Goal: Information Seeking & Learning: Learn about a topic

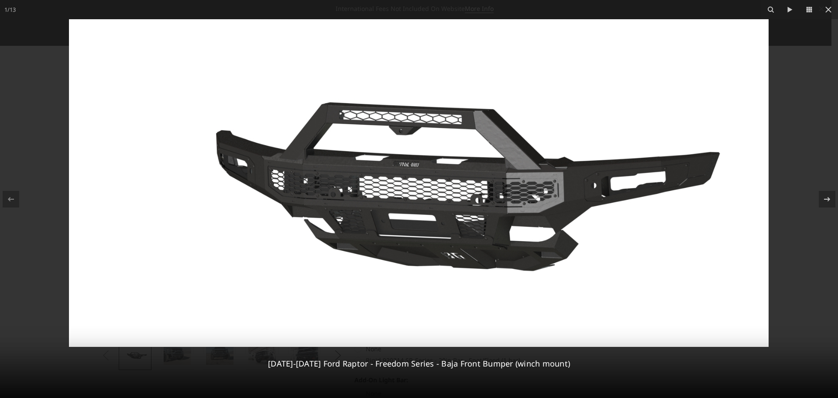
click at [370, 188] on img at bounding box center [419, 182] width 700 height 327
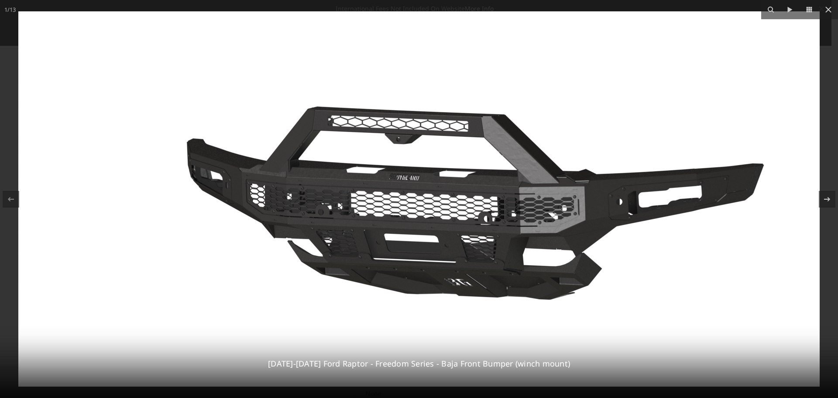
click at [369, 188] on img at bounding box center [419, 198] width 802 height 375
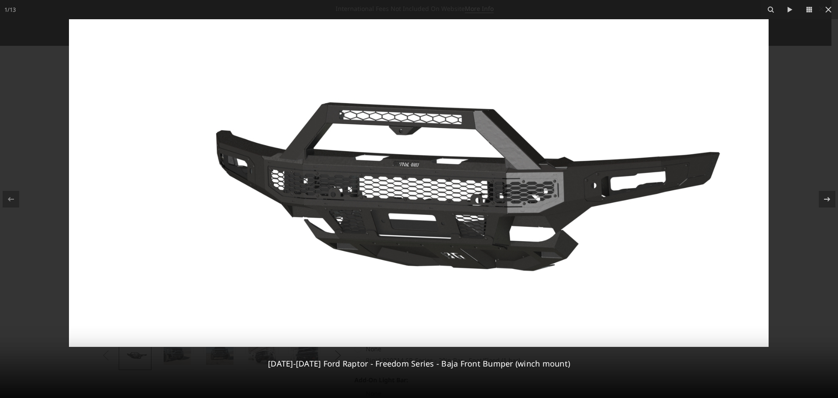
click at [369, 188] on img at bounding box center [419, 182] width 700 height 327
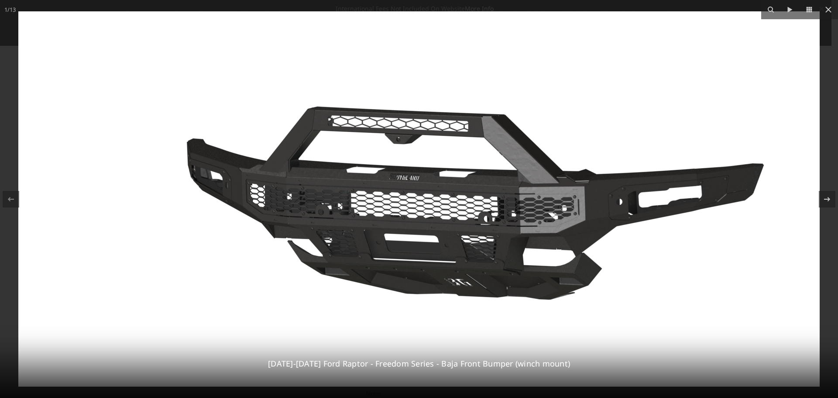
click at [369, 188] on img at bounding box center [419, 198] width 802 height 375
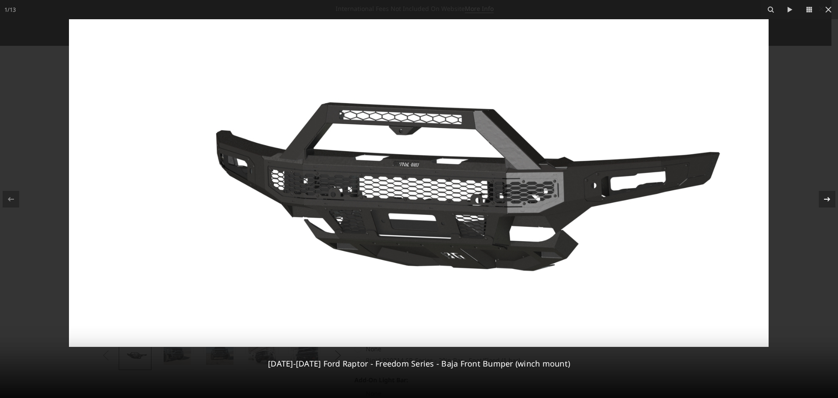
click at [826, 196] on icon at bounding box center [827, 199] width 10 height 10
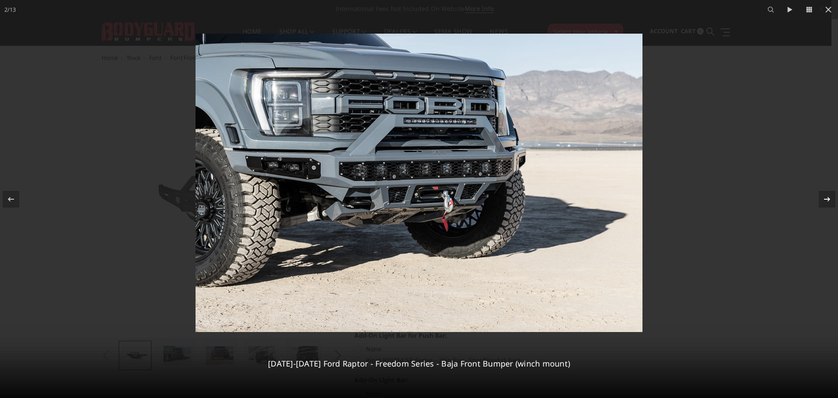
click at [826, 196] on icon at bounding box center [827, 199] width 10 height 10
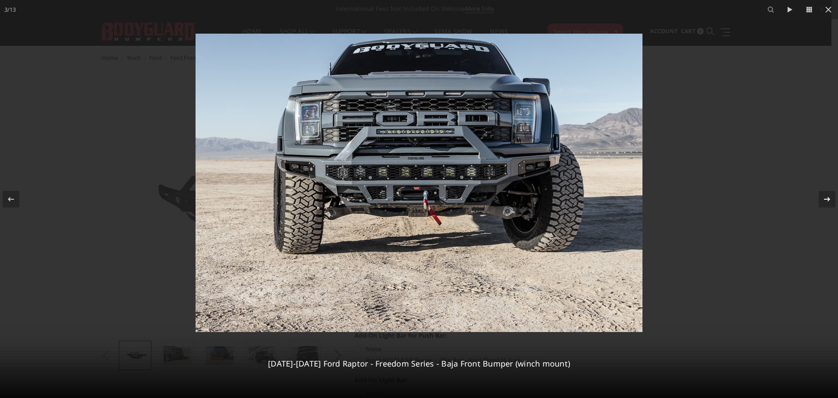
click at [828, 201] on icon at bounding box center [827, 199] width 10 height 10
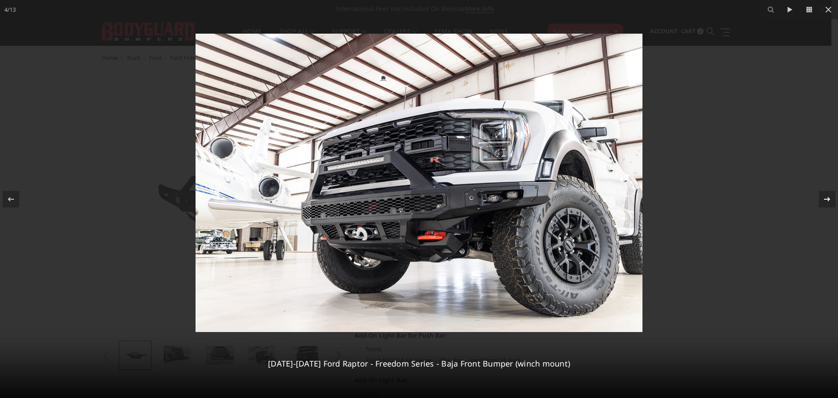
click at [828, 200] on icon at bounding box center [827, 199] width 10 height 10
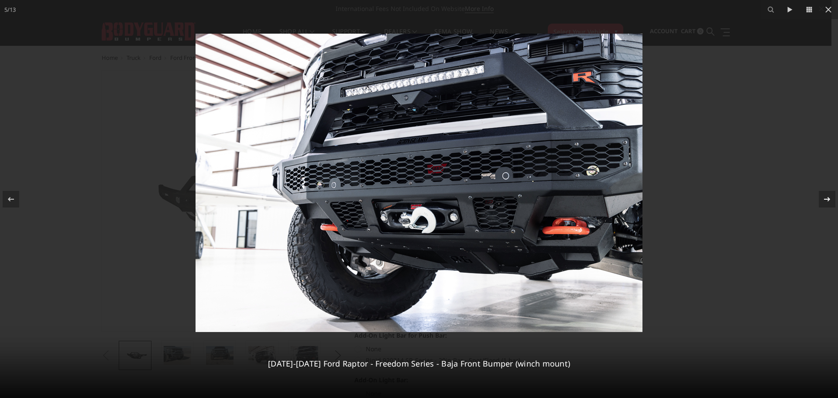
click at [828, 200] on icon at bounding box center [827, 199] width 10 height 10
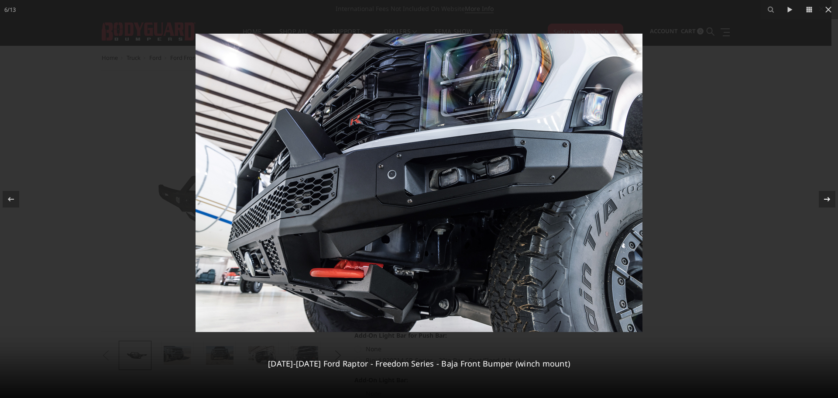
click at [828, 200] on icon at bounding box center [827, 199] width 10 height 10
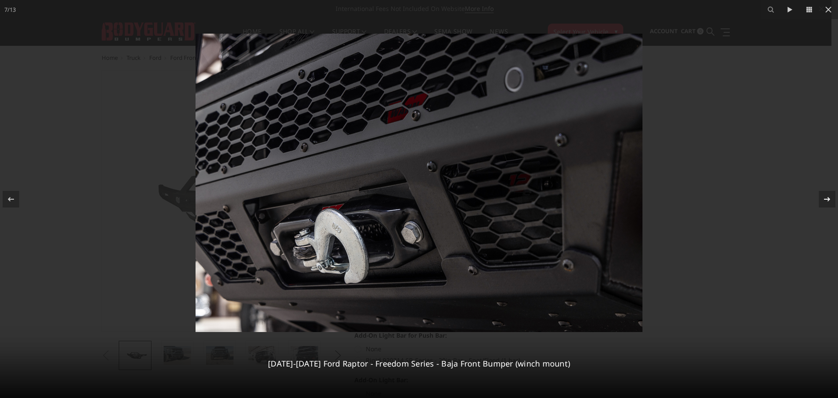
click at [828, 200] on icon at bounding box center [827, 199] width 10 height 10
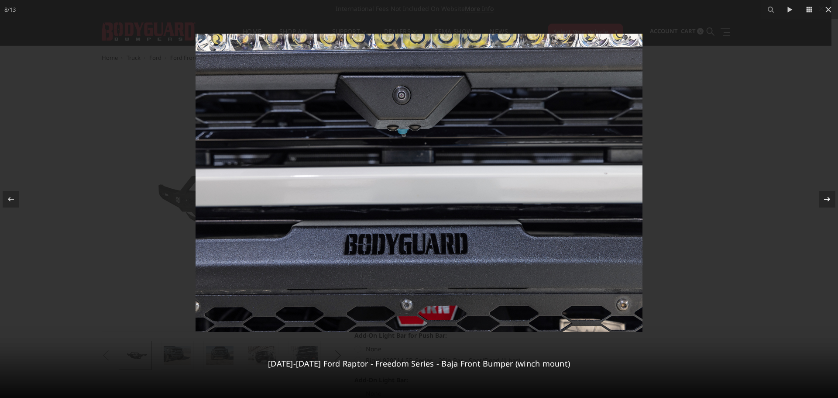
click at [828, 200] on icon at bounding box center [827, 199] width 10 height 10
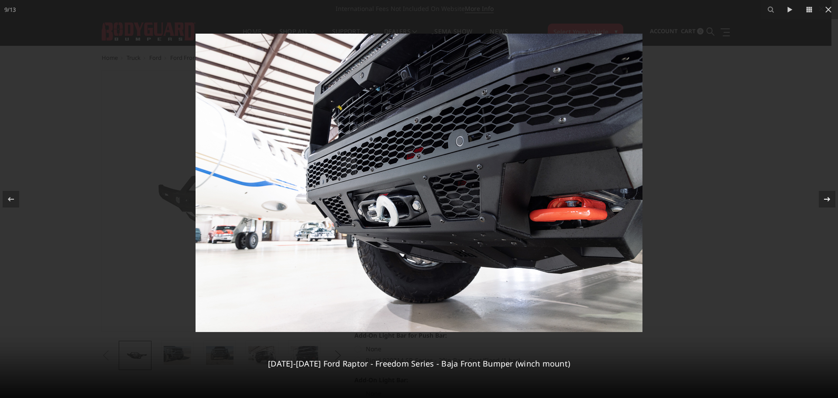
click at [828, 200] on icon at bounding box center [827, 199] width 10 height 10
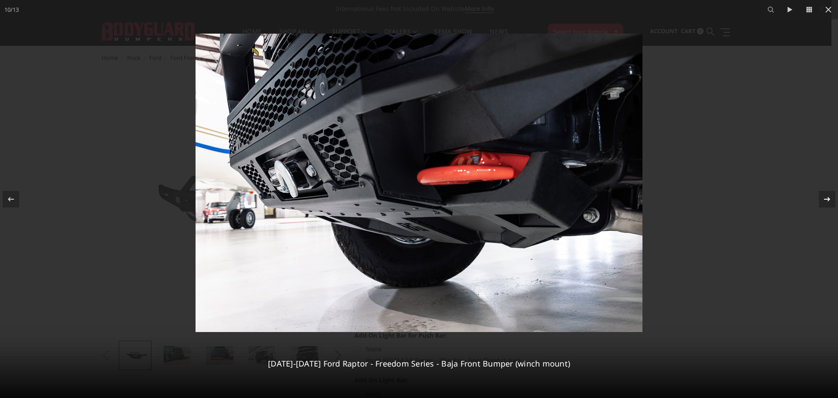
click at [828, 198] on icon at bounding box center [827, 198] width 6 height 4
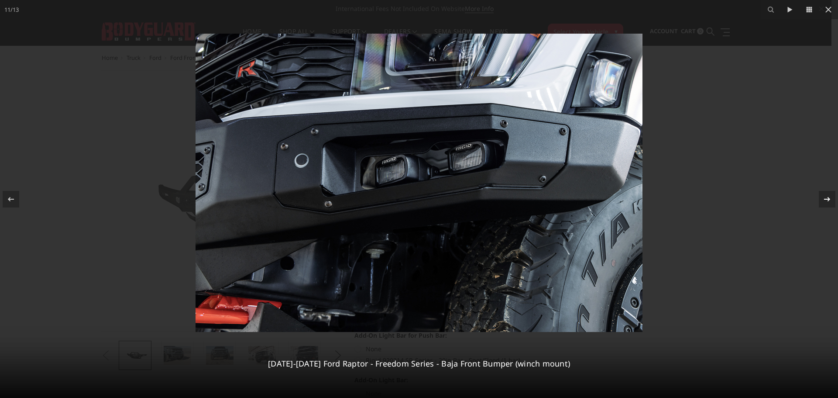
click at [828, 198] on icon at bounding box center [827, 199] width 10 height 10
